Goal: Information Seeking & Learning: Learn about a topic

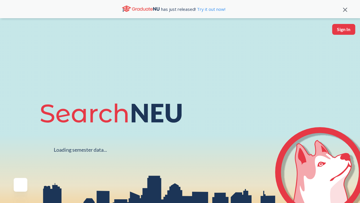
scroll to position [29, 0]
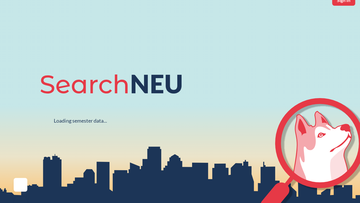
click at [18, 184] on icon at bounding box center [20, 184] width 7 height 7
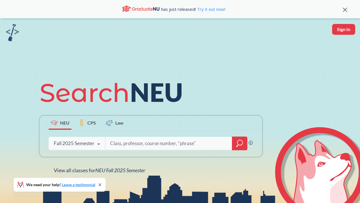
scroll to position [29, 0]
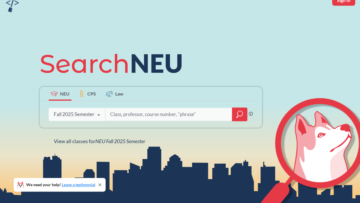
click at [94, 115] on icon at bounding box center [98, 115] width 11 height 16
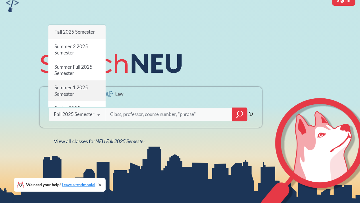
click at [81, 87] on span "Summer 1 2025 Semester" at bounding box center [71, 91] width 34 height 12
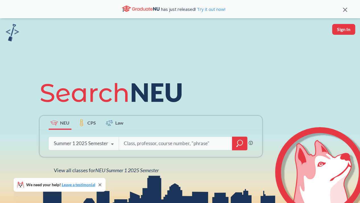
click at [137, 145] on input "search" at bounding box center [175, 143] width 105 height 12
type input "CS"
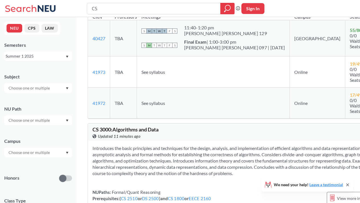
scroll to position [798, 0]
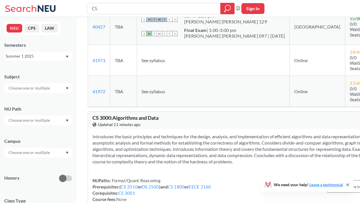
click at [130, 8] on input "CS" at bounding box center [153, 9] width 125 height 10
type input "Theory of Comp"
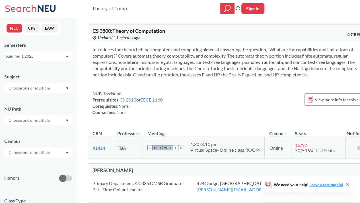
click at [179, 78] on section "Introduces the theory behind computers and computing aimed at answering the que…" at bounding box center [231, 61] width 277 height 31
drag, startPoint x: 179, startPoint y: 79, endPoint x: 194, endPoint y: 32, distance: 49.1
click at [194, 32] on div "CS 3800 : Theory of Computation View this course on Banner. Updated 11 minutes …" at bounding box center [231, 91] width 287 height 134
click at [201, 64] on section "Introduces the theory behind computers and computing aimed at answering the que…" at bounding box center [231, 61] width 277 height 31
click at [315, 103] on span "View more info for this class" at bounding box center [340, 99] width 50 height 7
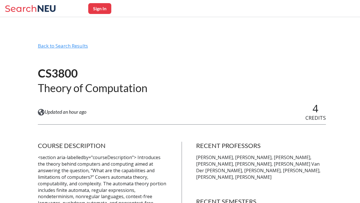
click at [72, 44] on div "Back to Search Results" at bounding box center [182, 48] width 288 height 11
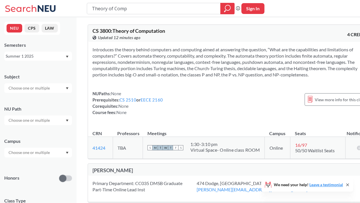
click at [136, 6] on input "Theory of Comp" at bounding box center [153, 9] width 125 height 10
type input "Software Engineering"
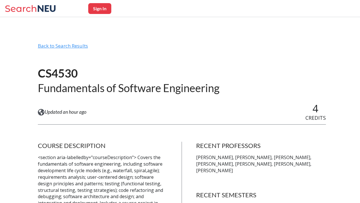
click at [69, 45] on div "Back to Search Results" at bounding box center [182, 48] width 288 height 11
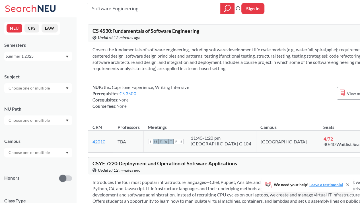
click at [63, 58] on div "Summer 1 2025" at bounding box center [36, 56] width 60 height 6
click at [105, 91] on div "NUPaths: Capstone Experience, Writing Intensive Prerequisites: CS 3500 Corequis…" at bounding box center [141, 96] width 97 height 25
